Goal: Information Seeking & Learning: Learn about a topic

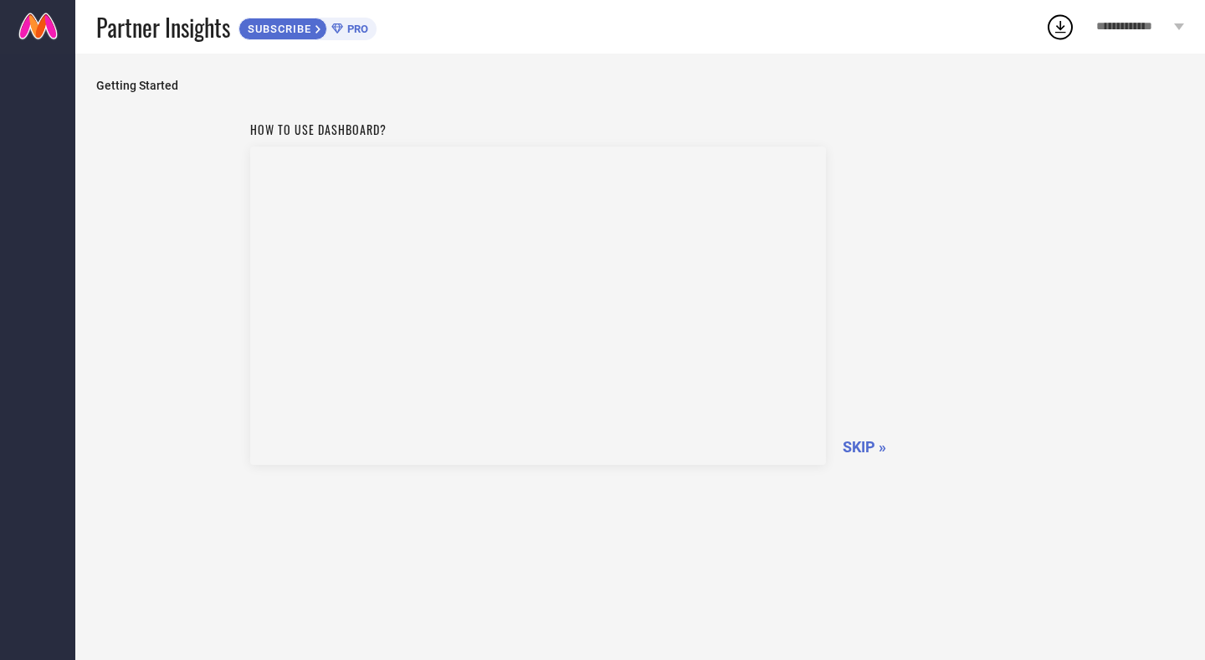
click at [861, 445] on span "SKIP »" at bounding box center [865, 447] width 44 height 18
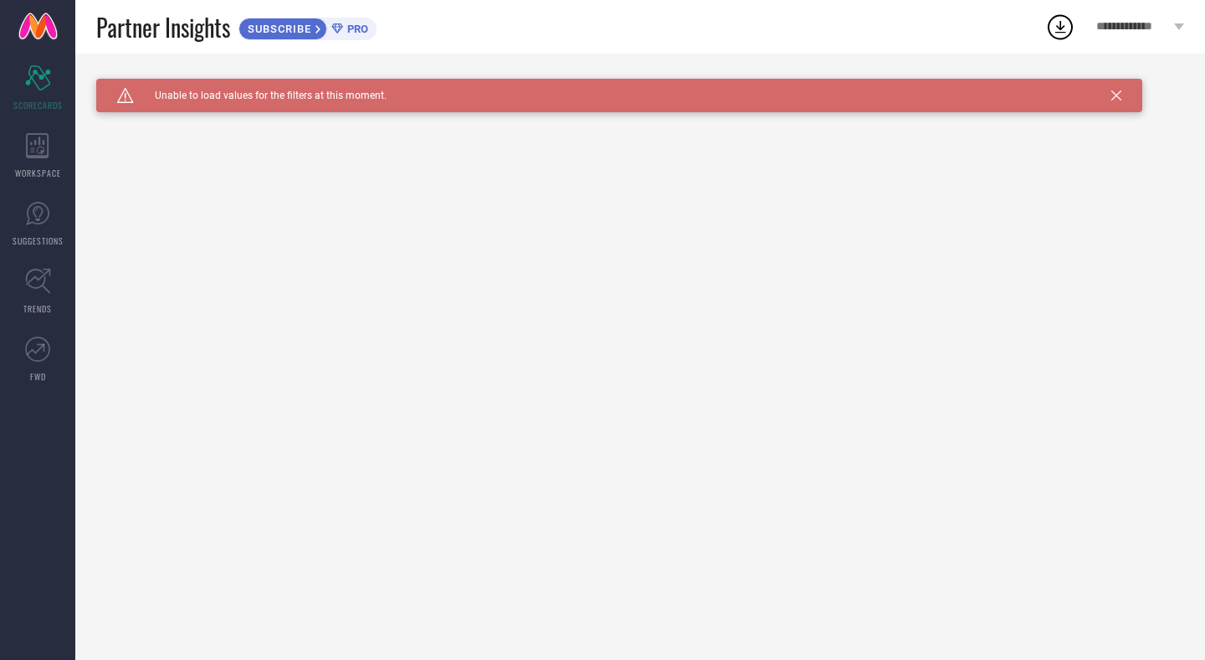
click at [1117, 99] on icon at bounding box center [1116, 95] width 10 height 10
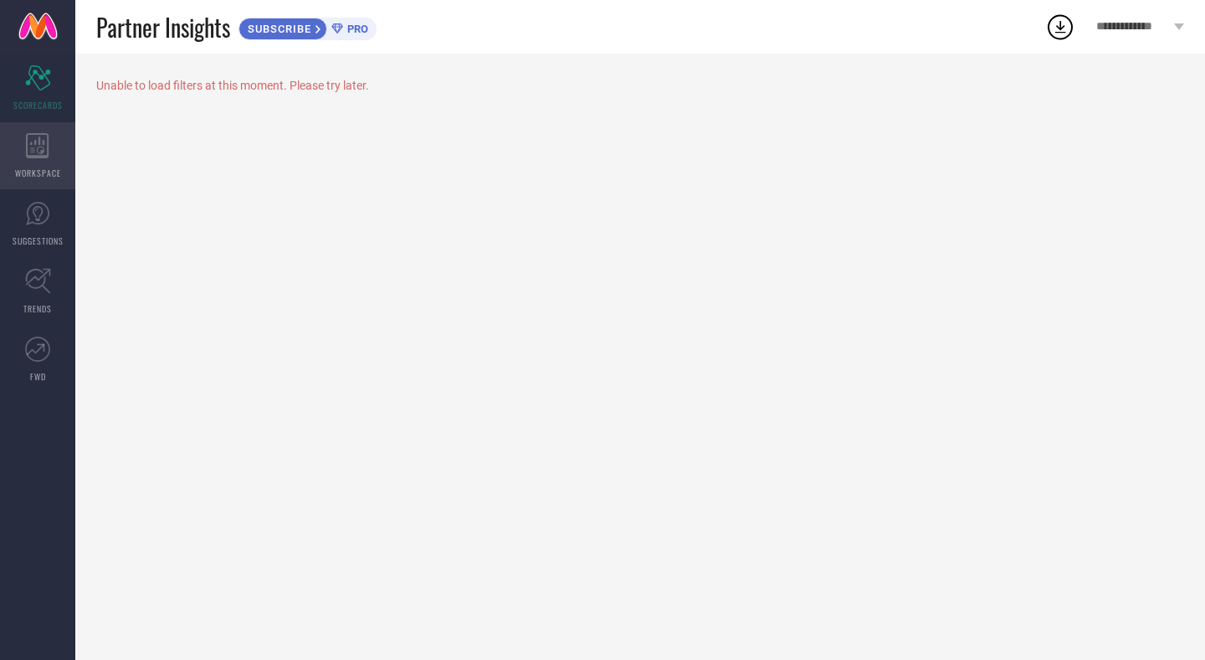
click at [30, 160] on div "WORKSPACE" at bounding box center [37, 155] width 75 height 67
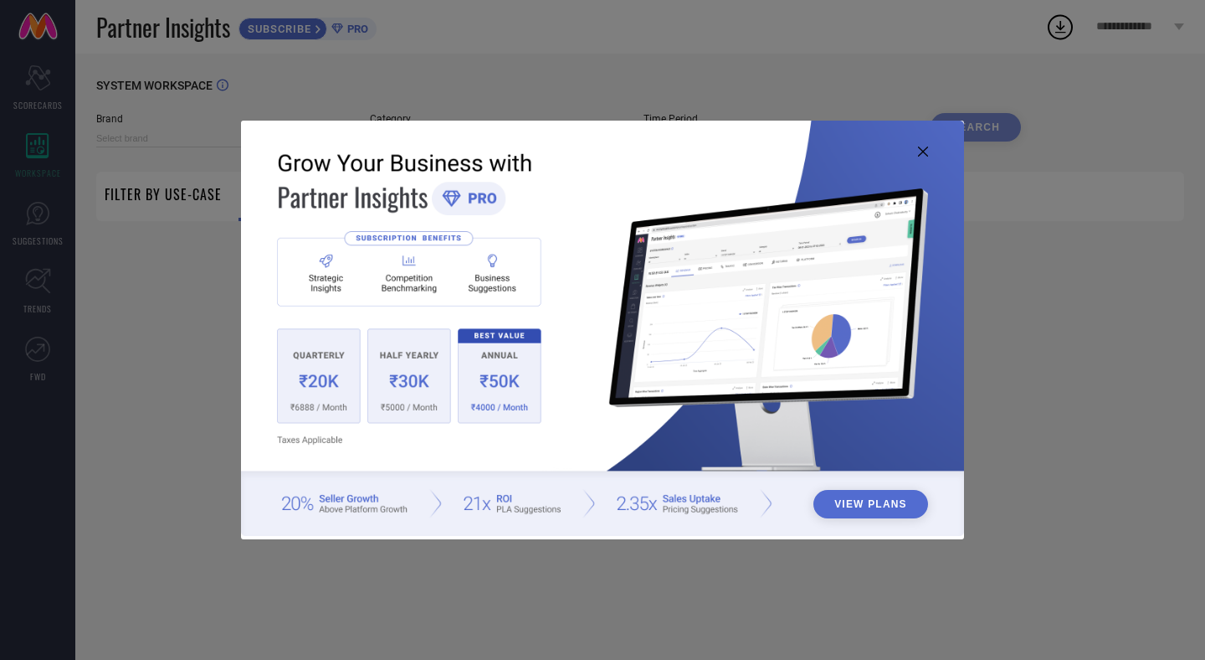
type input "1 STOP FASHION"
type input "All"
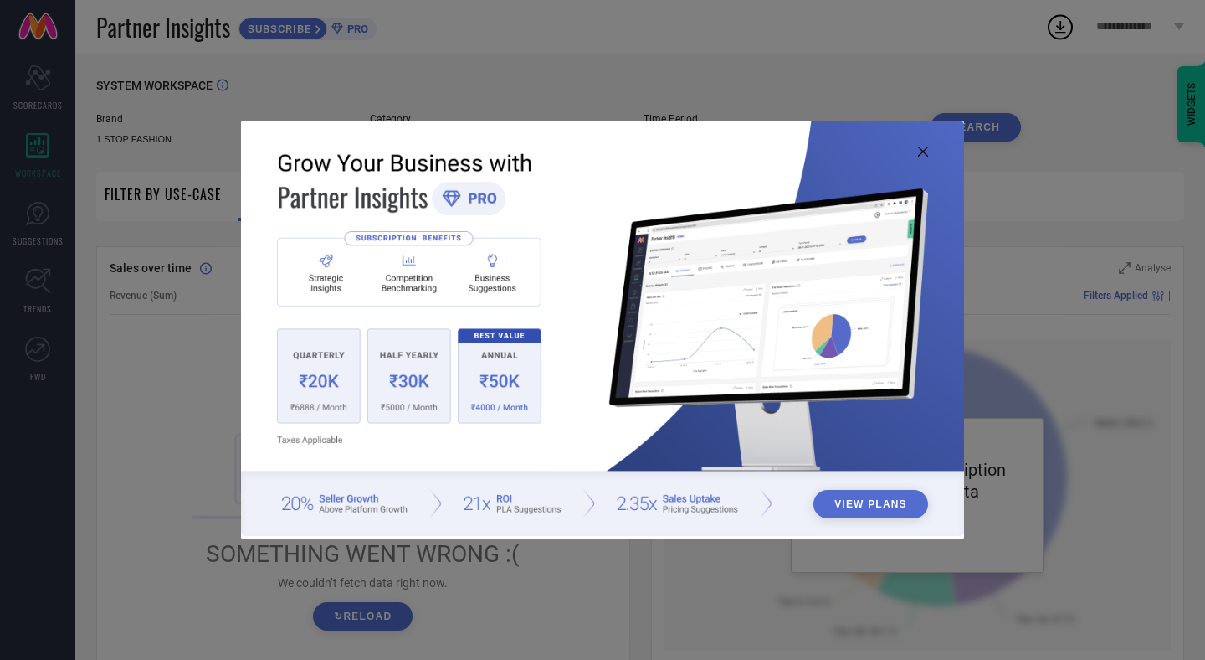
click at [928, 151] on img at bounding box center [602, 329] width 723 height 416
click at [921, 151] on icon at bounding box center [923, 151] width 10 height 10
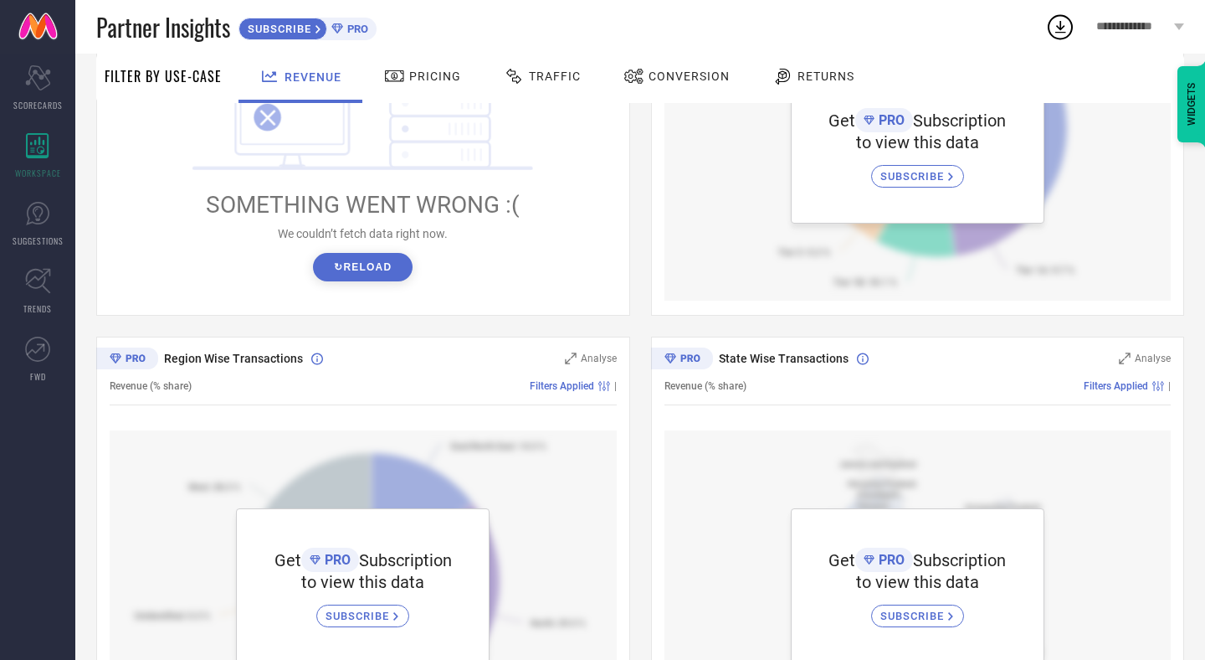
scroll to position [328, 0]
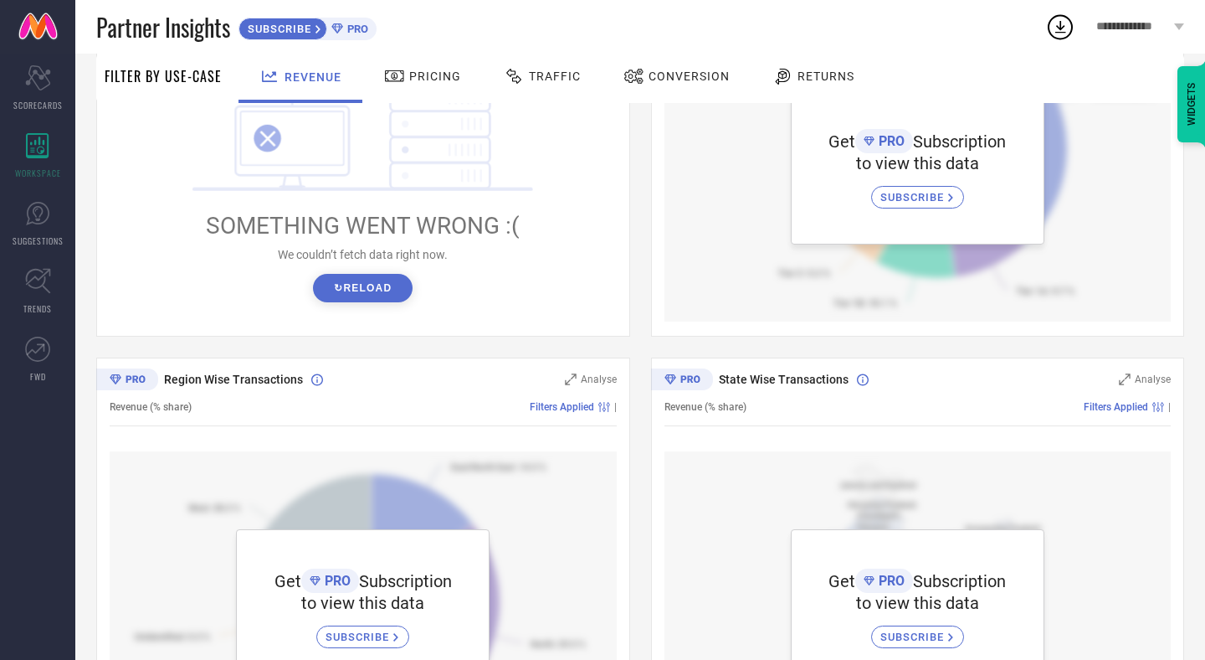
click at [375, 299] on button "↻ Reload" at bounding box center [363, 288] width 100 height 28
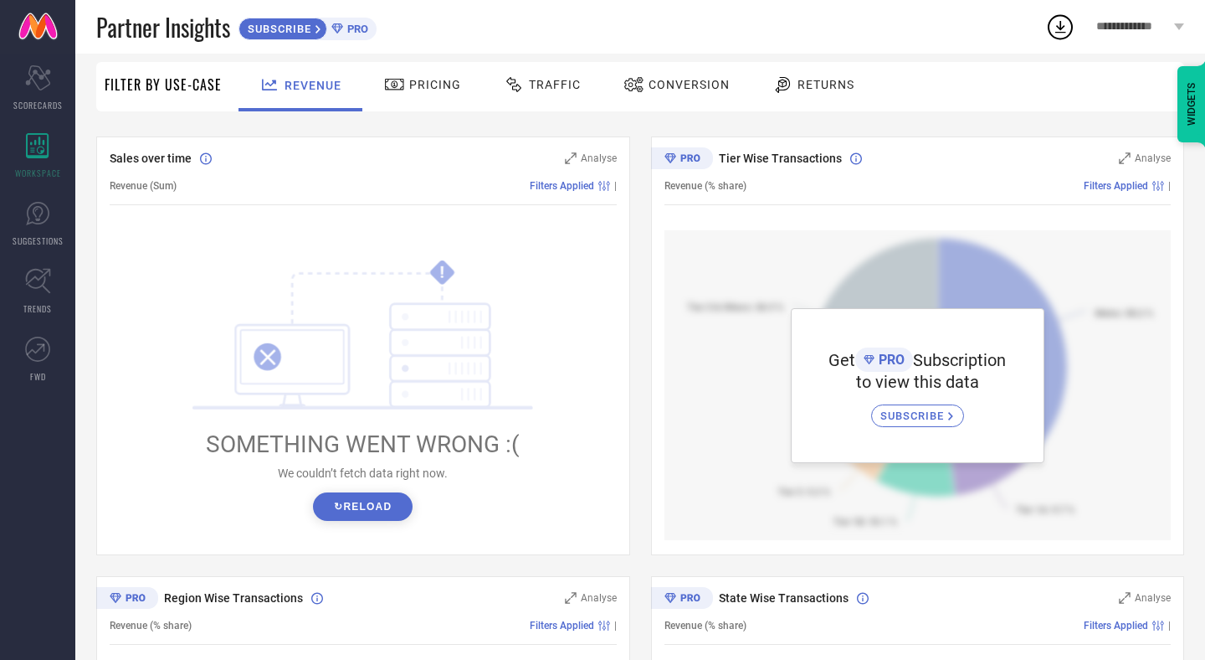
scroll to position [0, 0]
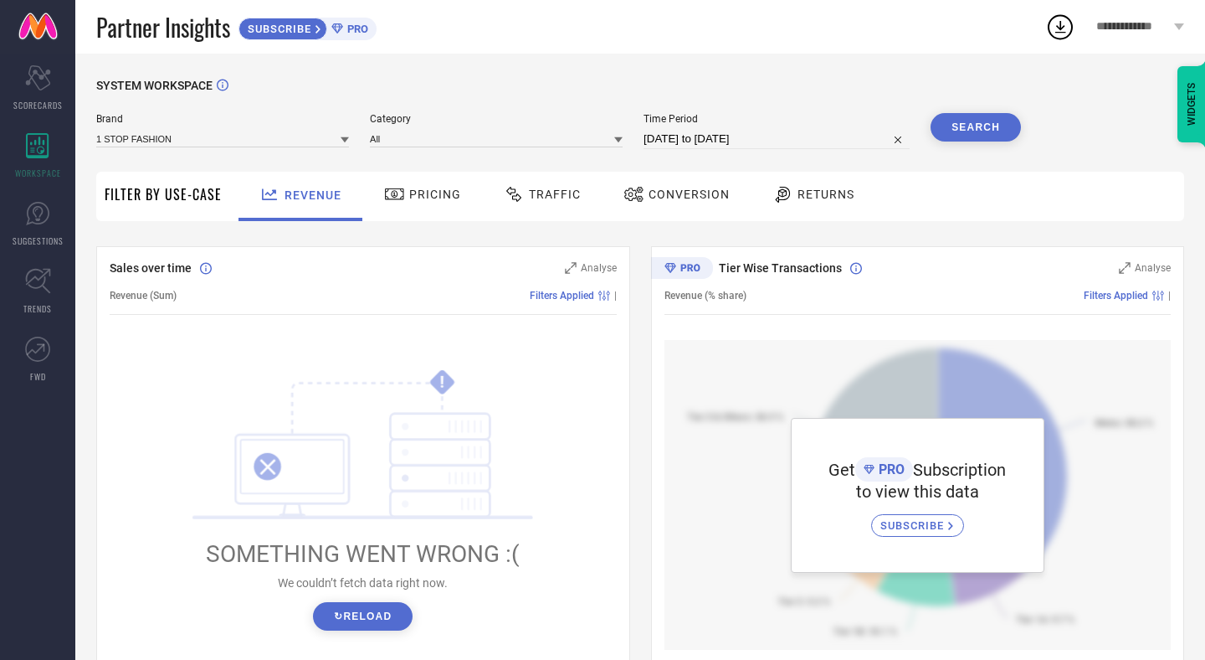
click at [165, 192] on span "Filter By Use-Case" at bounding box center [163, 194] width 117 height 20
click at [408, 208] on div "Pricing" at bounding box center [422, 194] width 85 height 28
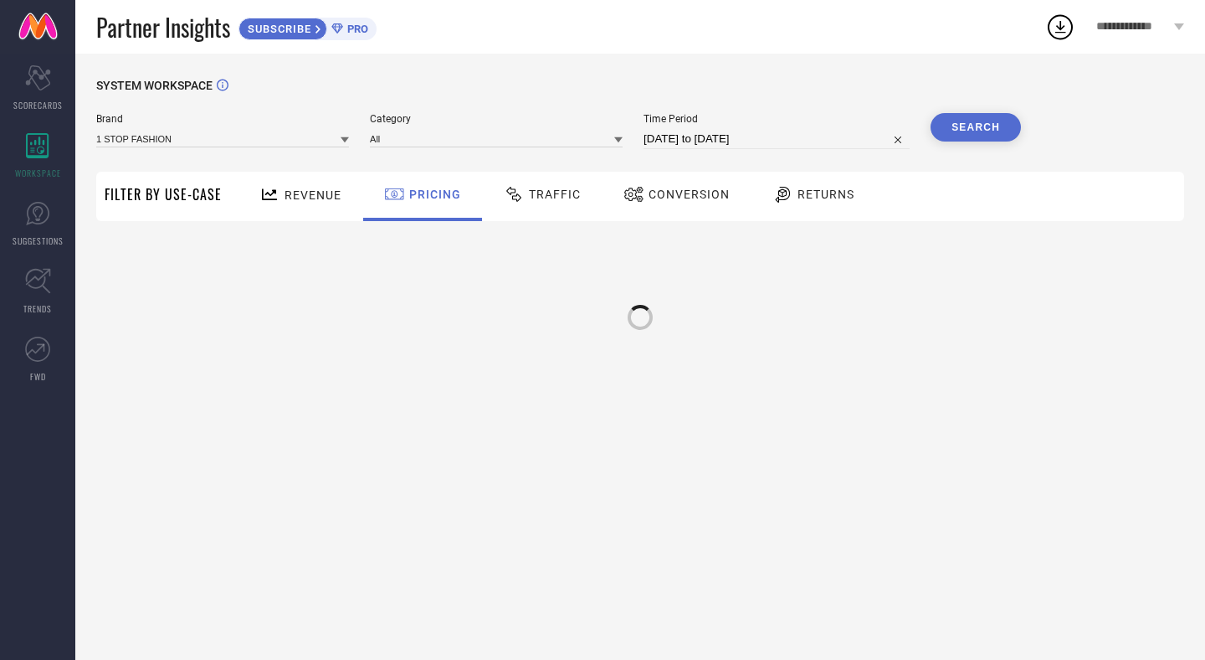
click at [408, 208] on div "Pricing" at bounding box center [422, 194] width 85 height 28
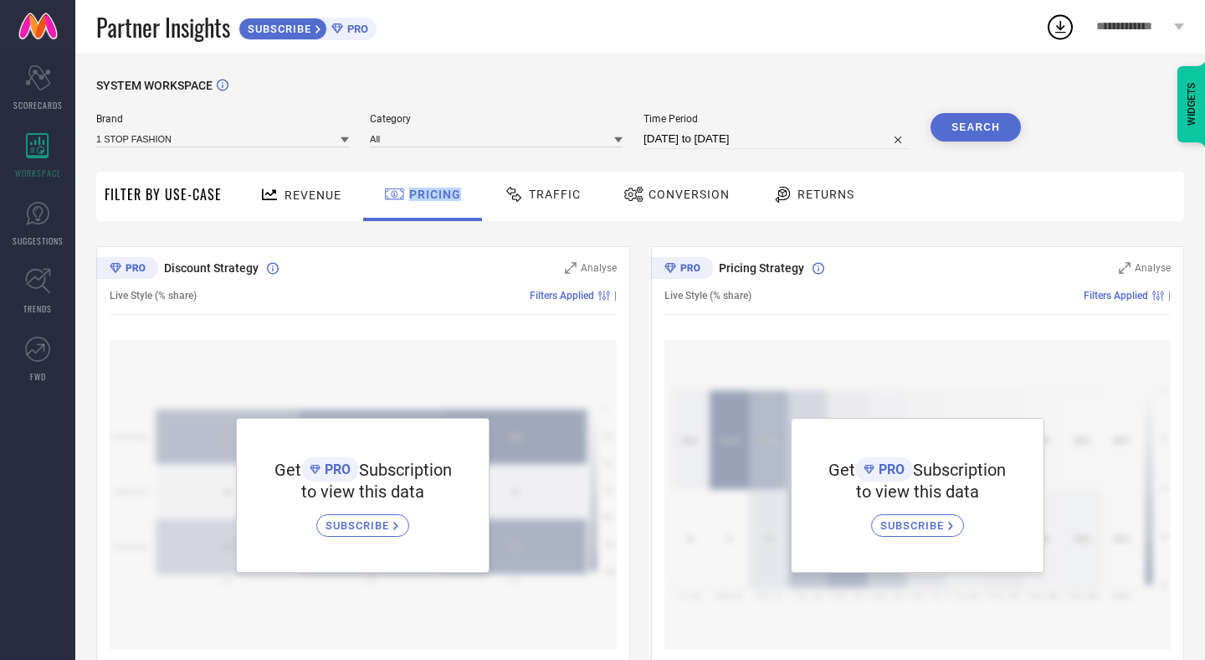
click at [576, 202] on div "Traffic" at bounding box center [542, 194] width 85 height 28
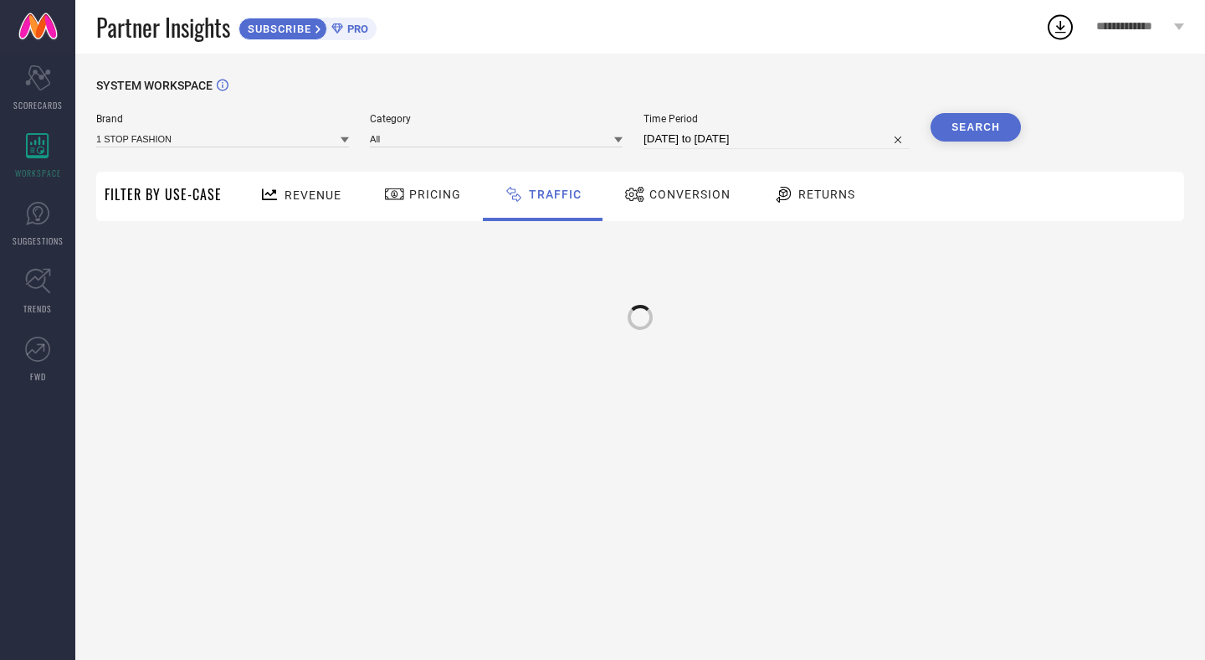
click at [706, 208] on div "Conversion" at bounding box center [677, 194] width 115 height 28
click at [865, 204] on div "Returns" at bounding box center [814, 196] width 124 height 49
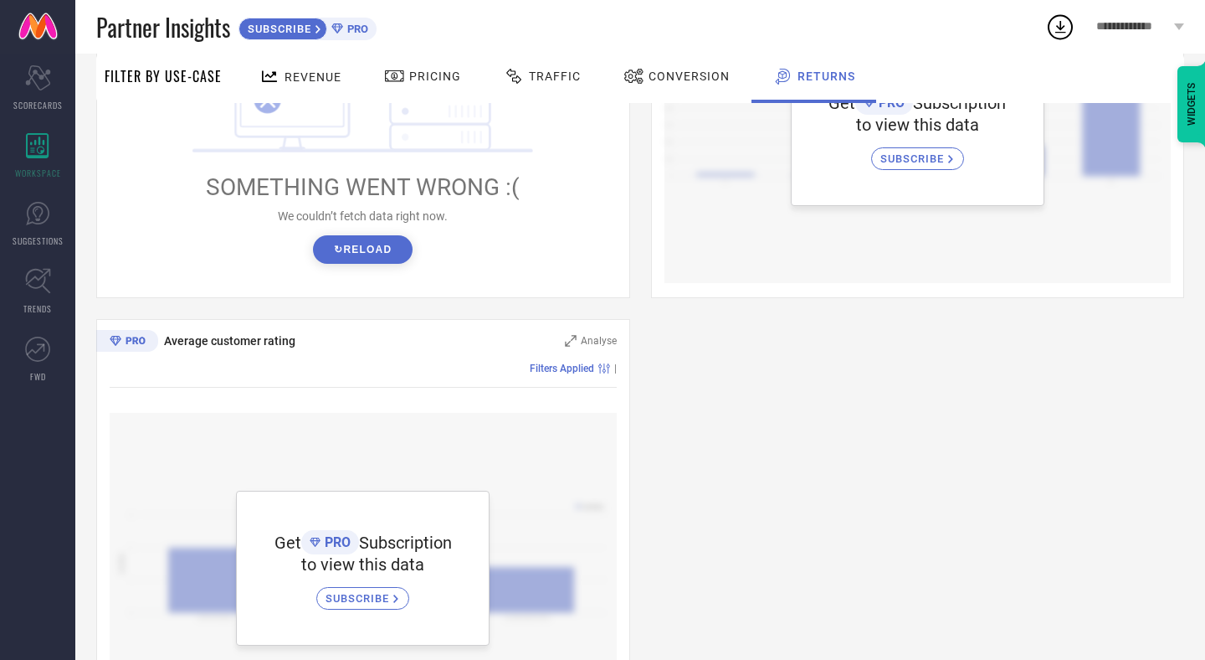
scroll to position [909, 0]
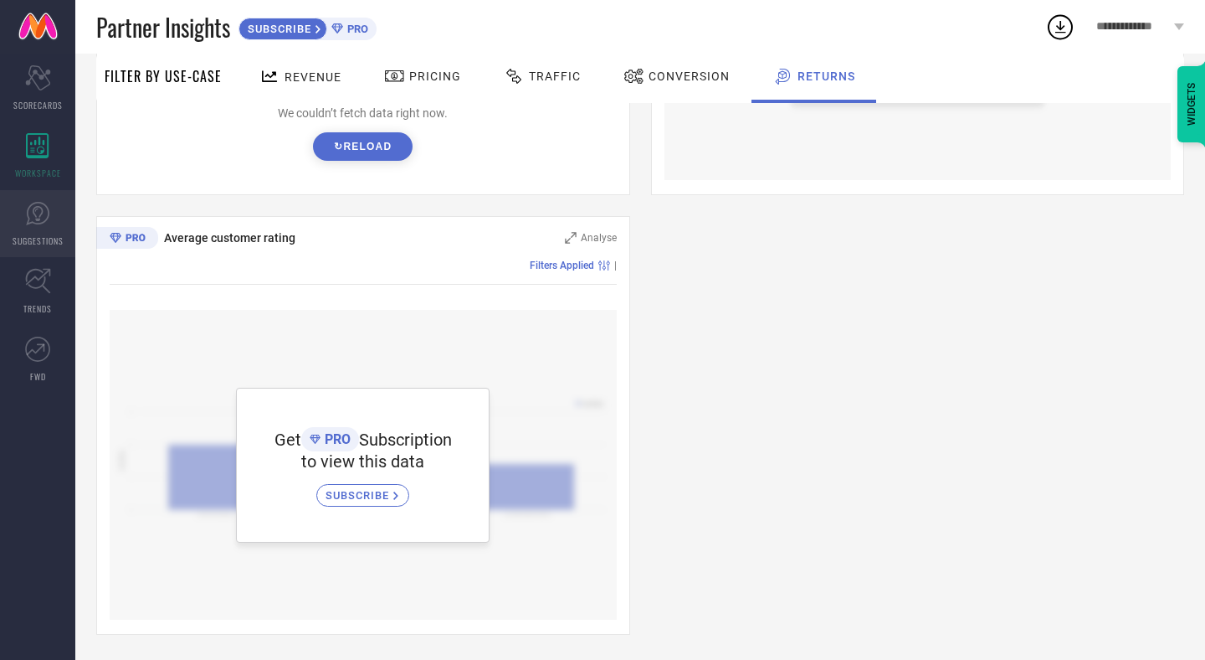
click at [49, 243] on span "SUGGESTIONS" at bounding box center [38, 240] width 51 height 13
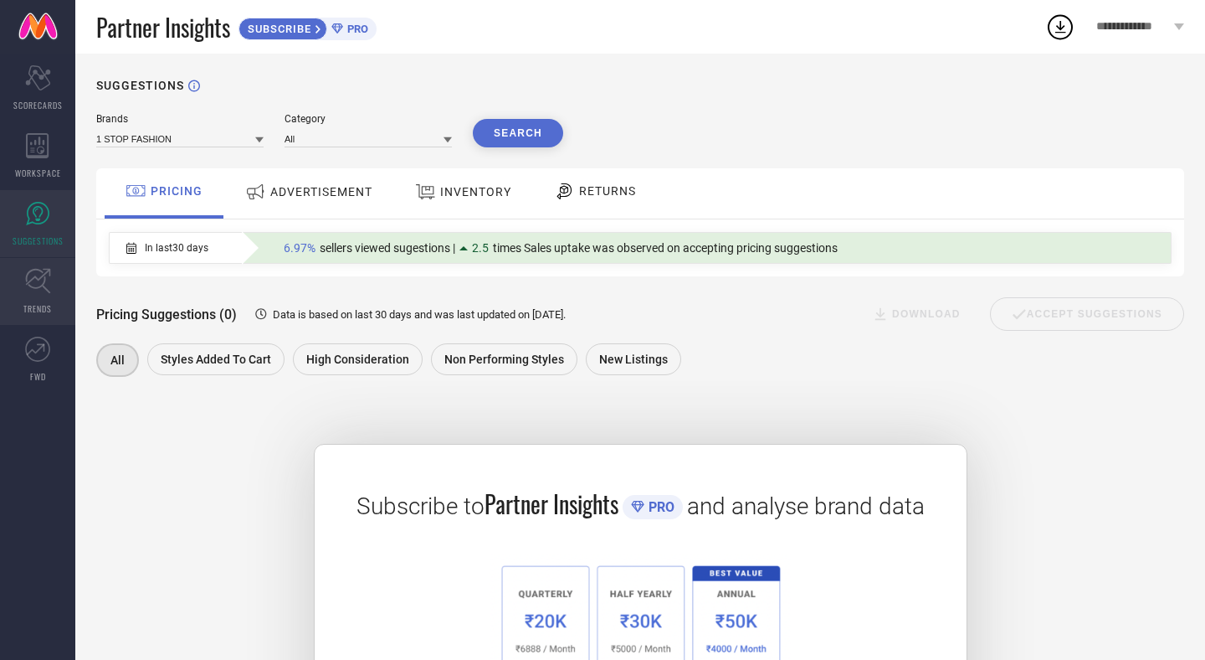
click at [52, 287] on link "TRENDS" at bounding box center [37, 291] width 75 height 67
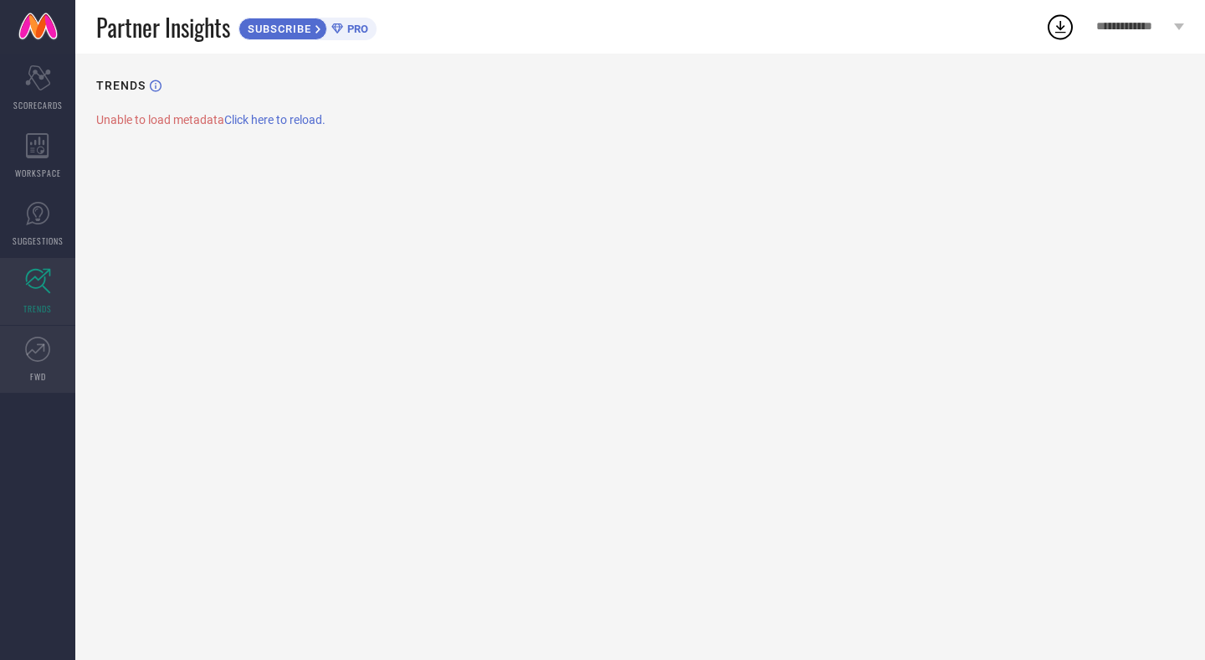
click at [36, 365] on link "FWD" at bounding box center [37, 359] width 75 height 67
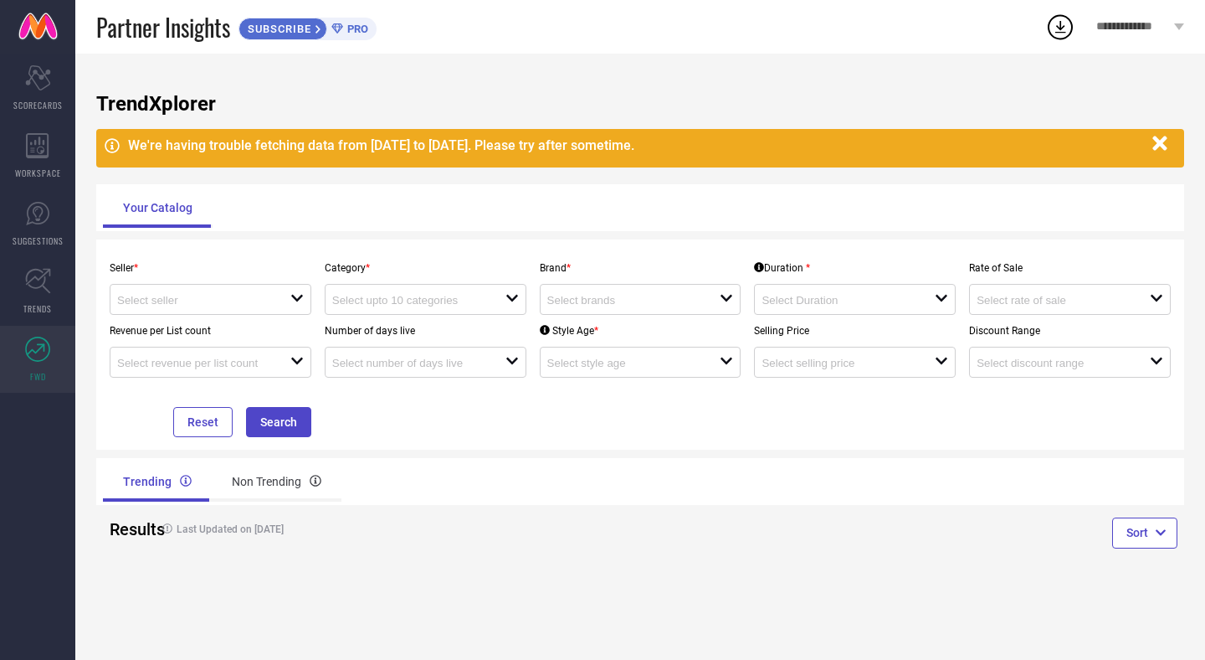
click at [1126, 30] on span "**********" at bounding box center [1133, 27] width 74 height 14
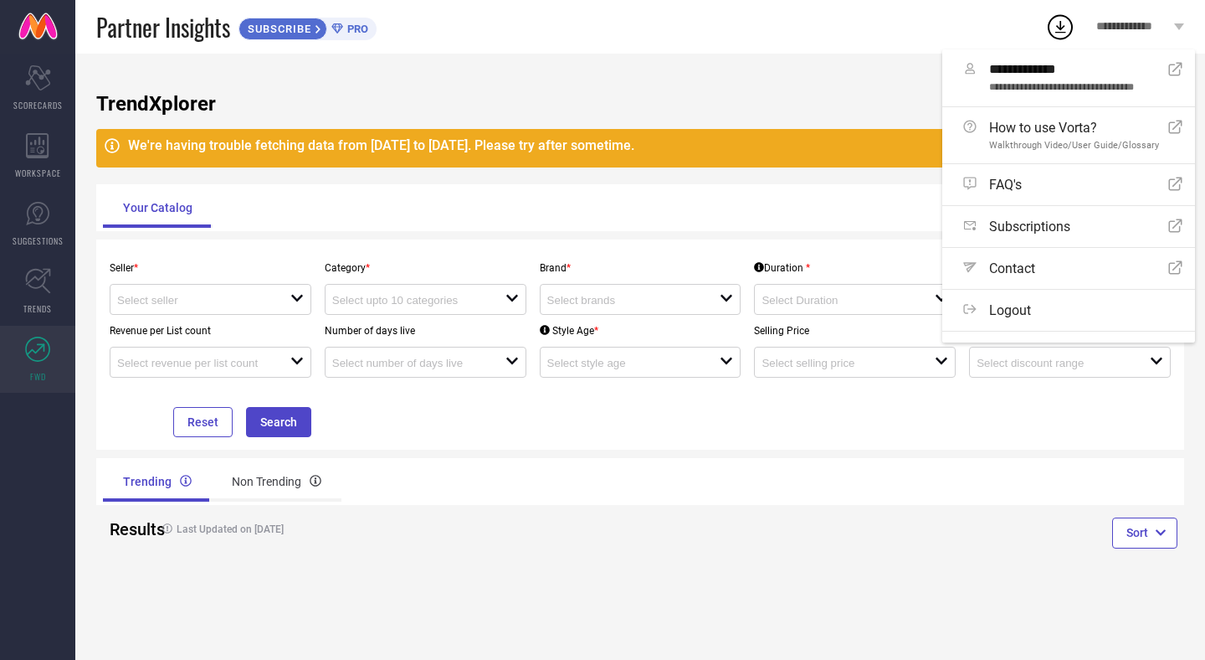
click at [857, 93] on h1 "TrendXplorer" at bounding box center [640, 103] width 1088 height 23
